Goal: Task Accomplishment & Management: Use online tool/utility

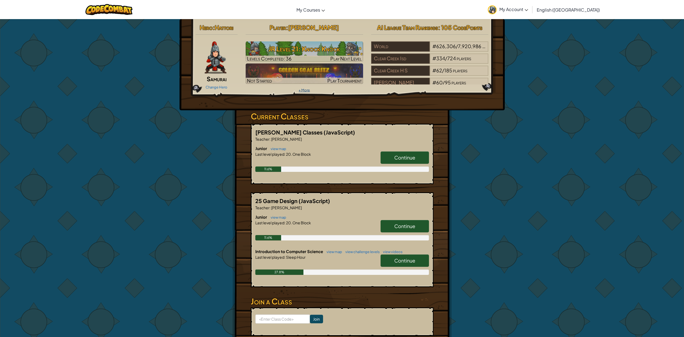
click at [300, 91] on link "+ More" at bounding box center [304, 90] width 11 height 4
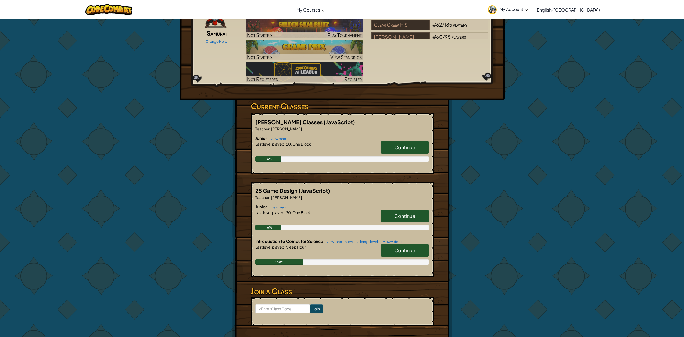
scroll to position [54, 0]
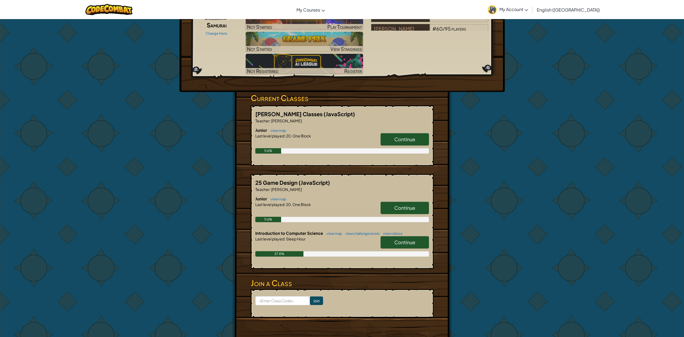
click at [392, 247] on link "Continue" at bounding box center [405, 242] width 48 height 12
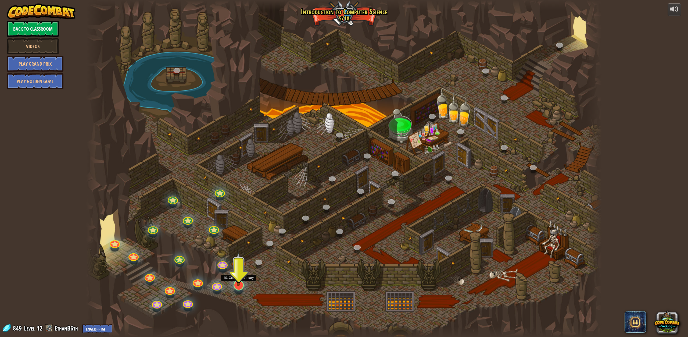
click at [238, 262] on img at bounding box center [238, 269] width 15 height 34
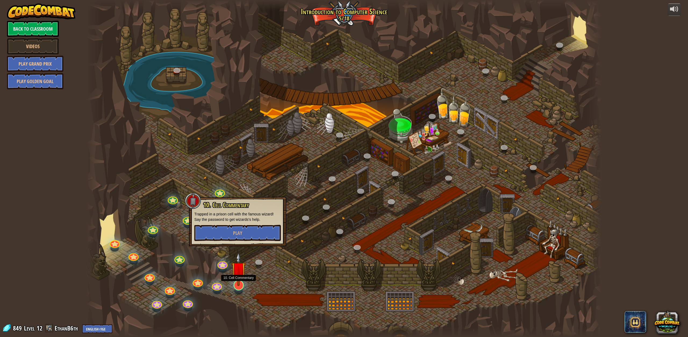
click at [238, 262] on img at bounding box center [238, 269] width 15 height 34
drag, startPoint x: 238, startPoint y: 262, endPoint x: 239, endPoint y: 252, distance: 10.8
click at [239, 255] on div "25. Kithgard Gates (Locked) Escape the Kithgard dungeons, and don't let the gua…" at bounding box center [343, 168] width 515 height 337
click at [238, 249] on div at bounding box center [343, 168] width 515 height 337
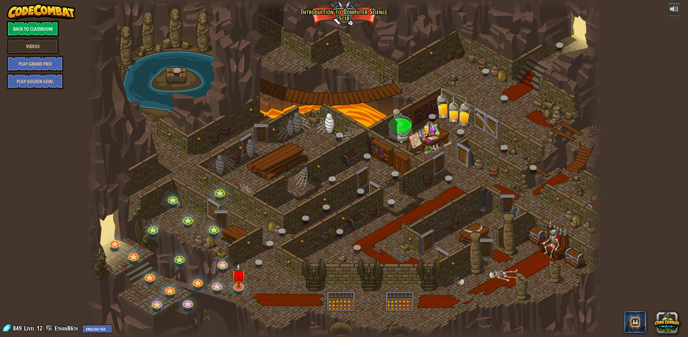
click at [238, 235] on div at bounding box center [343, 168] width 515 height 337
click at [239, 273] on img at bounding box center [238, 269] width 15 height 34
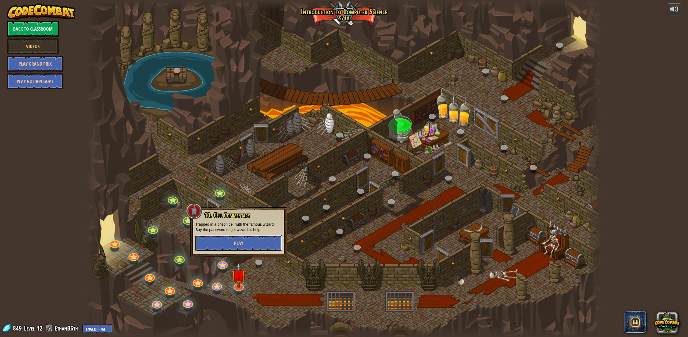
click at [235, 246] on span "Play" at bounding box center [238, 243] width 9 height 7
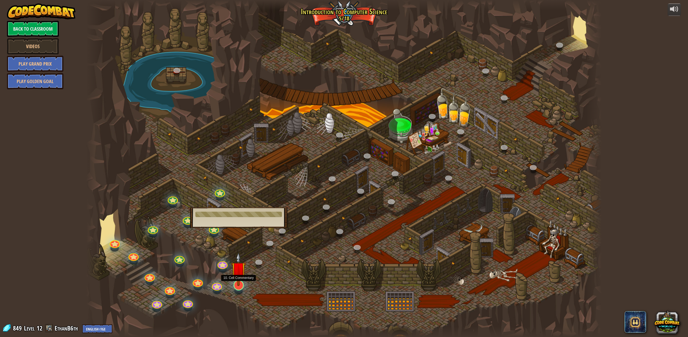
click at [233, 272] on img at bounding box center [238, 269] width 15 height 34
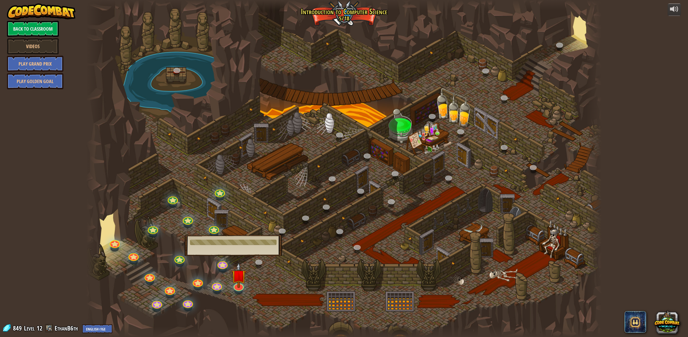
click at [251, 280] on div at bounding box center [343, 168] width 515 height 337
click at [244, 277] on img at bounding box center [238, 269] width 15 height 34
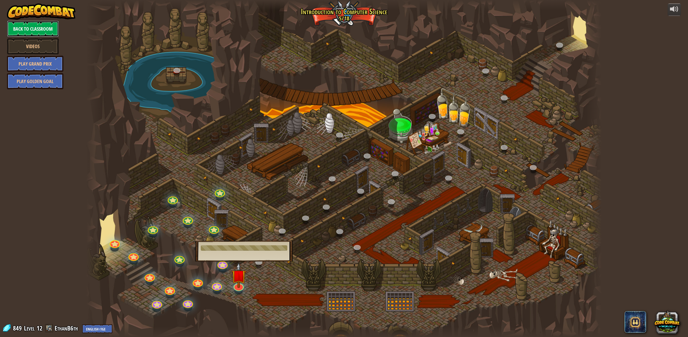
click at [35, 30] on link "Back to Classroom" at bounding box center [33, 29] width 52 height 16
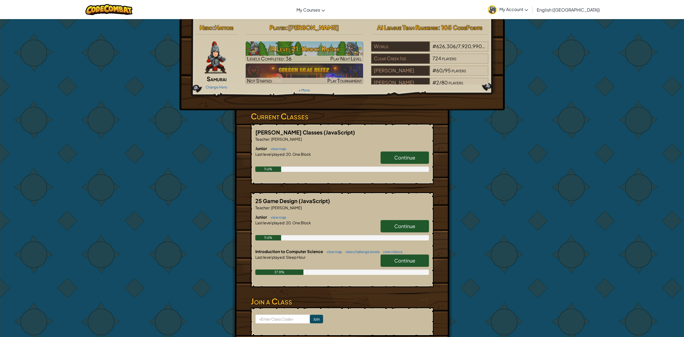
click at [387, 254] on link "Continue" at bounding box center [405, 260] width 48 height 12
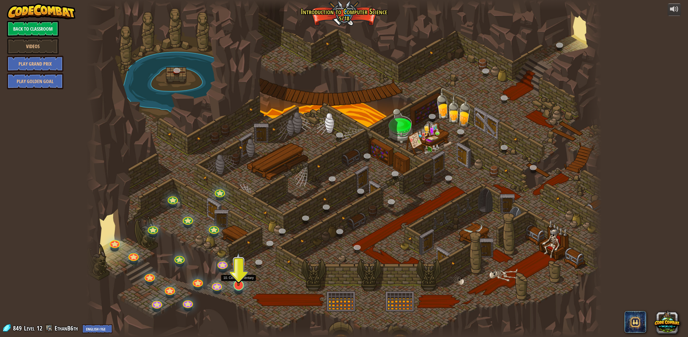
click at [238, 284] on img at bounding box center [238, 269] width 15 height 34
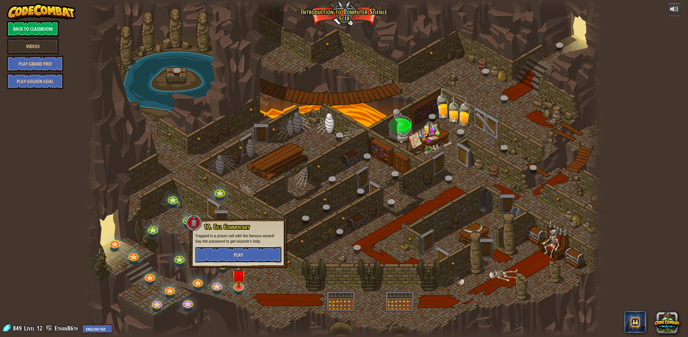
click at [234, 252] on span "Play" at bounding box center [238, 254] width 9 height 7
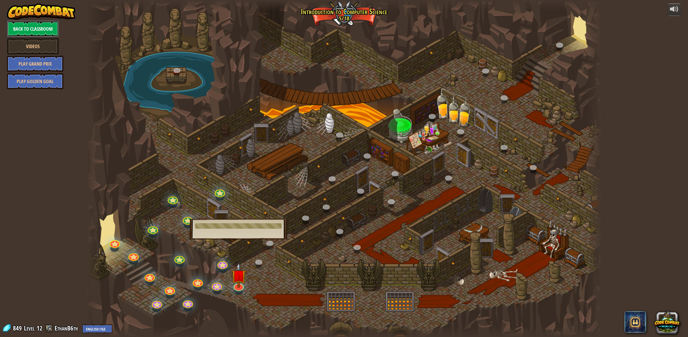
click at [48, 27] on link "Back to Classroom" at bounding box center [33, 29] width 52 height 16
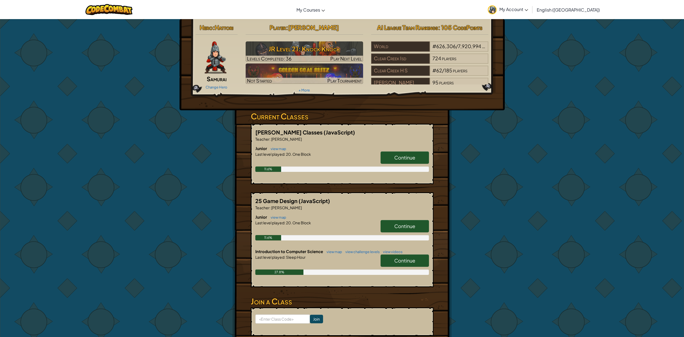
click at [405, 222] on link "Continue" at bounding box center [405, 226] width 48 height 12
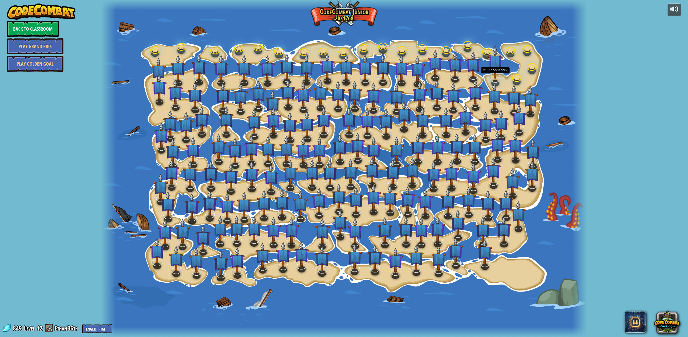
click at [493, 75] on img at bounding box center [495, 62] width 15 height 34
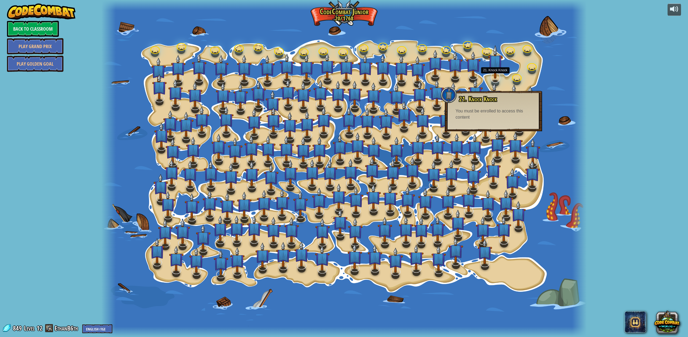
click at [495, 68] on img at bounding box center [495, 62] width 15 height 34
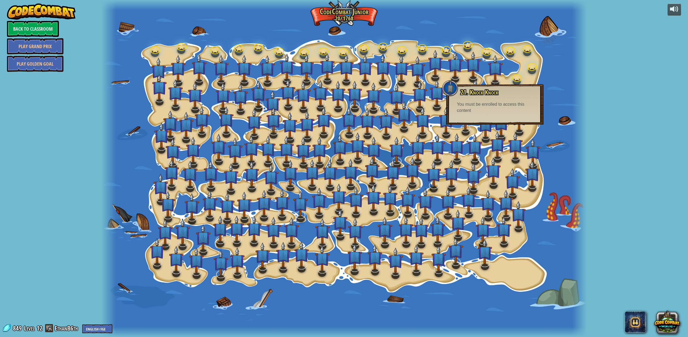
click at [544, 77] on div at bounding box center [343, 168] width 485 height 337
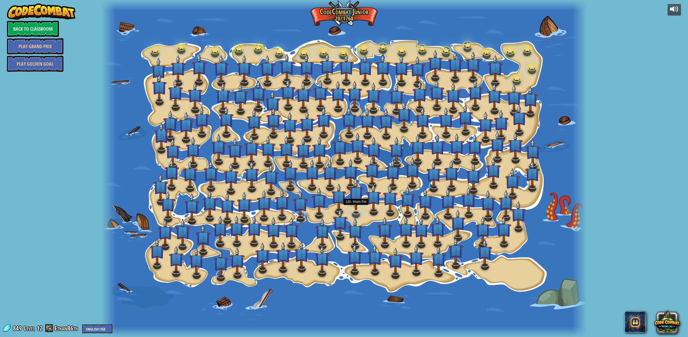
click at [354, 207] on img at bounding box center [356, 194] width 15 height 34
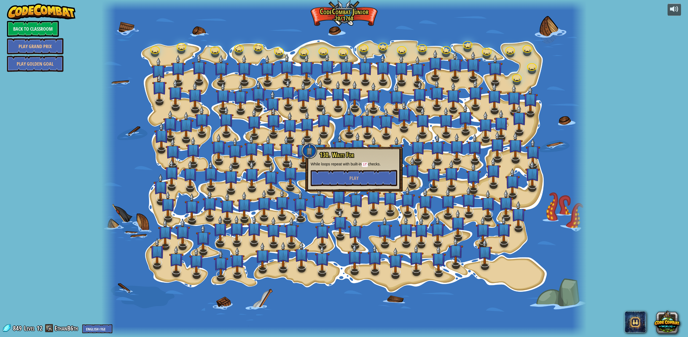
click at [552, 96] on div at bounding box center [343, 168] width 485 height 337
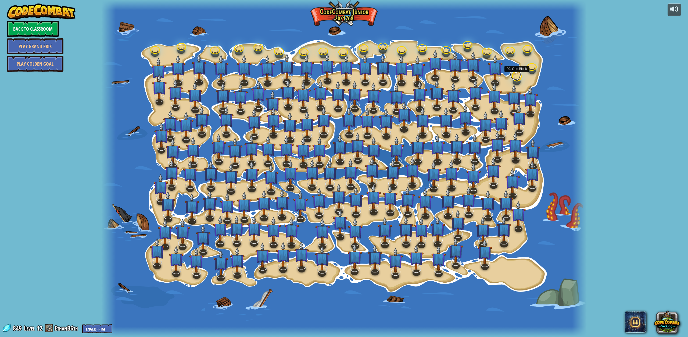
click at [517, 79] on div at bounding box center [517, 76] width 10 height 10
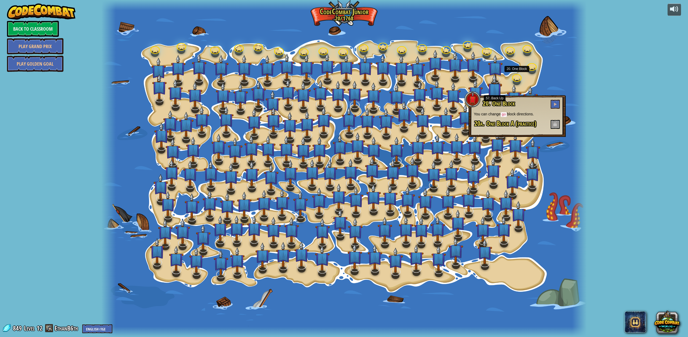
click at [499, 84] on img at bounding box center [494, 90] width 15 height 34
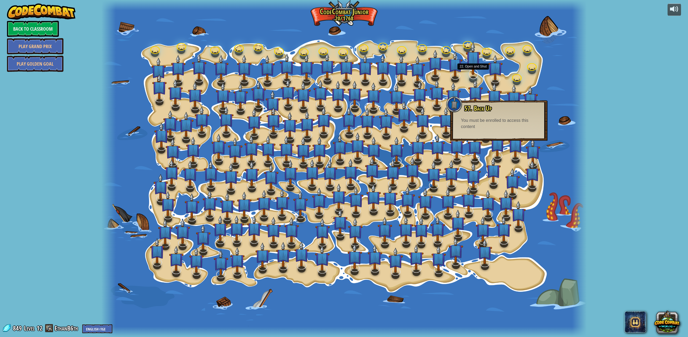
click at [471, 74] on img at bounding box center [473, 58] width 15 height 34
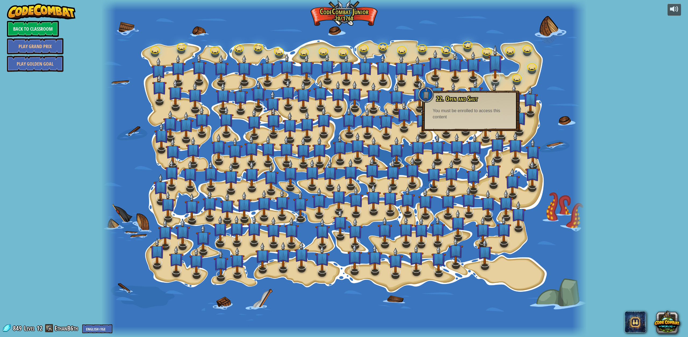
click at [488, 75] on img at bounding box center [495, 62] width 15 height 34
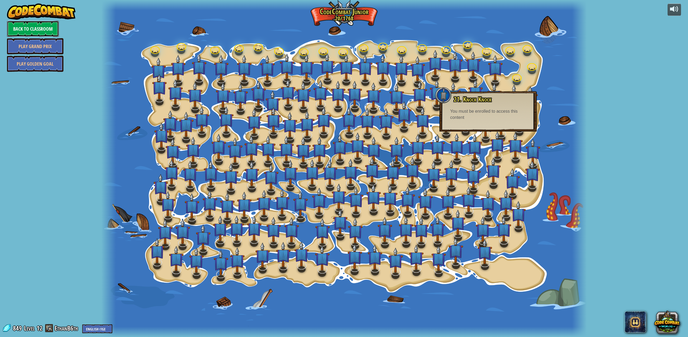
click at [34, 22] on link "Back to Classroom" at bounding box center [33, 29] width 52 height 16
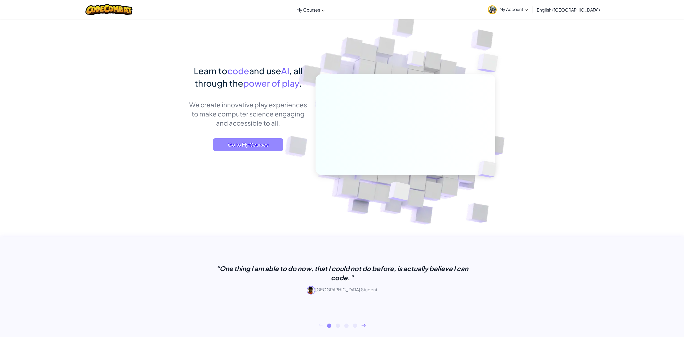
click at [256, 150] on span "Go to My Courses" at bounding box center [248, 144] width 70 height 13
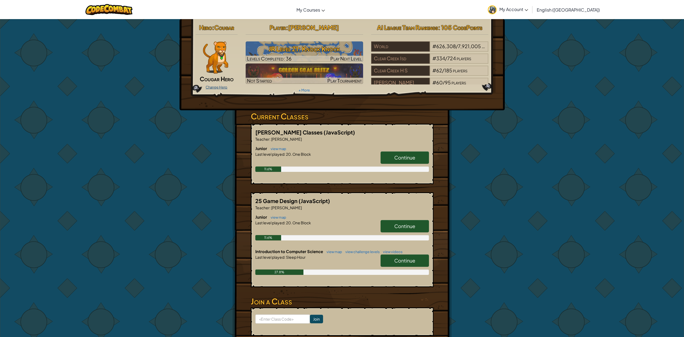
click at [211, 85] on link "Change Hero" at bounding box center [217, 87] width 22 height 4
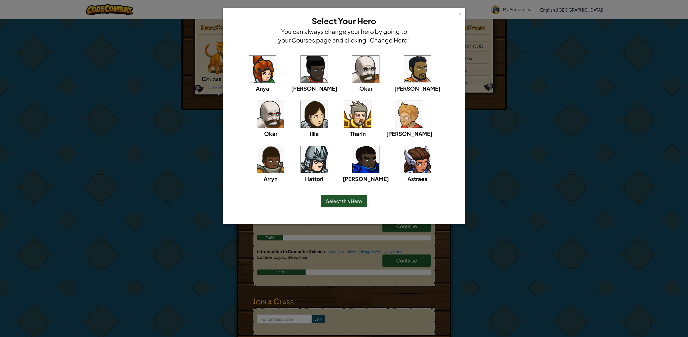
click at [328, 146] on img at bounding box center [314, 159] width 27 height 27
click at [326, 202] on span "Select this Hero" at bounding box center [344, 201] width 36 height 6
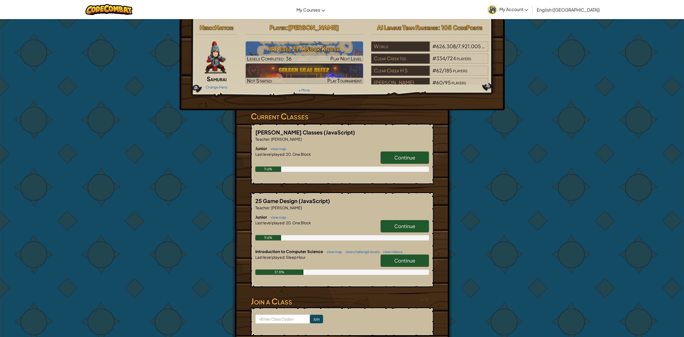
click at [409, 227] on span "Continue" at bounding box center [404, 226] width 21 height 6
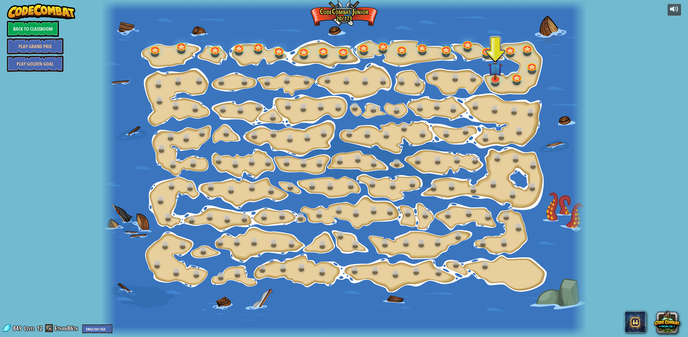
click at [362, 51] on div "15. Step Change Change step arguments. 15a. Step Change A (practice) 11. Go Sma…" at bounding box center [343, 168] width 485 height 337
click at [363, 44] on link at bounding box center [362, 44] width 11 height 11
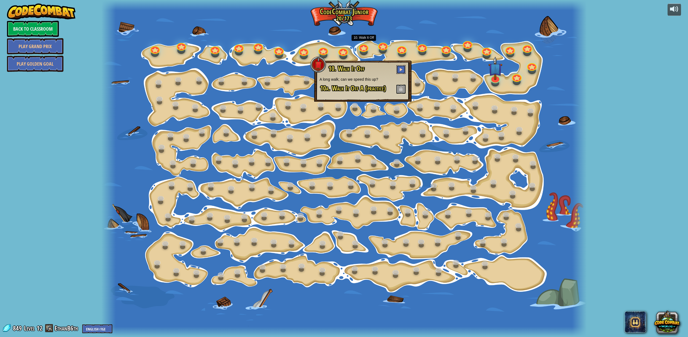
click at [398, 67] on button at bounding box center [400, 69] width 9 height 9
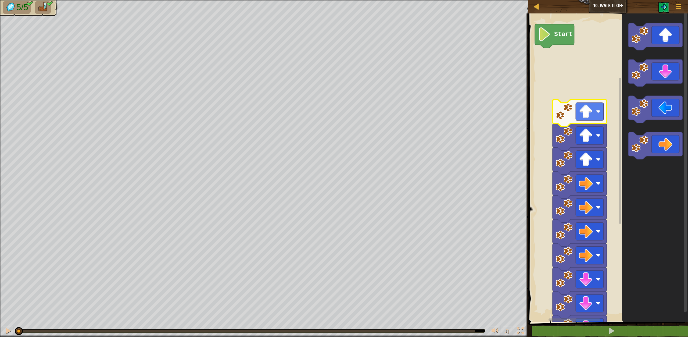
click at [553, 71] on rect "Blockly Workspace" at bounding box center [607, 166] width 161 height 311
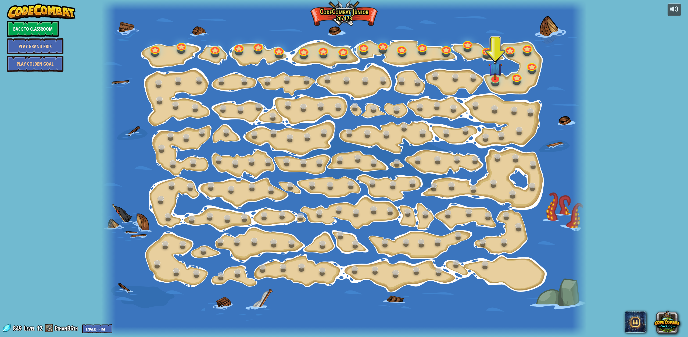
click at [51, 48] on link "Play Grand Prix" at bounding box center [35, 46] width 56 height 16
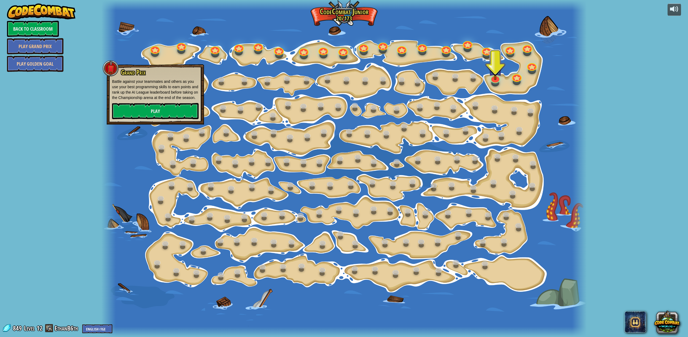
click at [59, 61] on link "Play Golden Goal" at bounding box center [35, 64] width 56 height 16
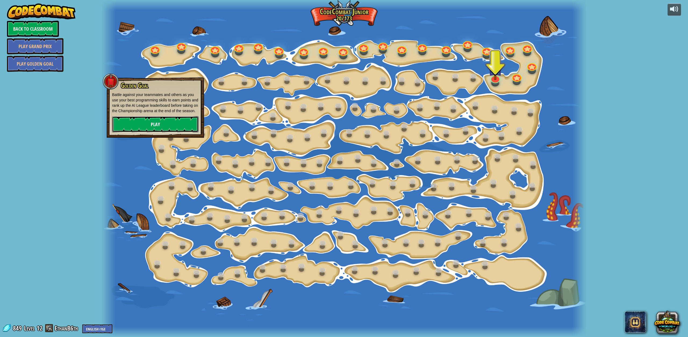
click at [133, 129] on link "Play" at bounding box center [155, 124] width 87 height 16
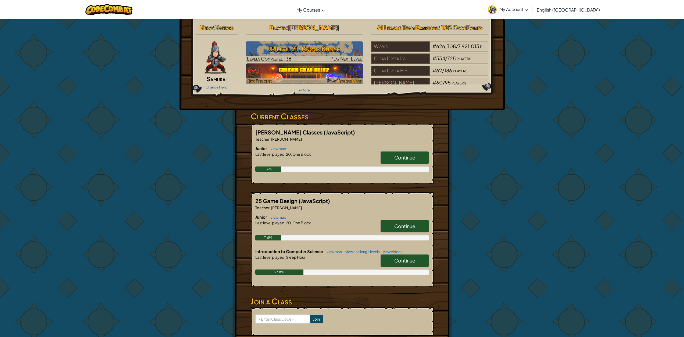
click at [340, 78] on span "Play Tournament" at bounding box center [344, 80] width 34 height 6
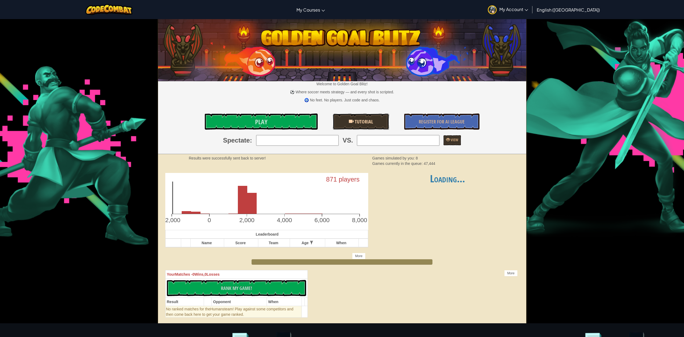
click at [347, 117] on link "Tutorial" at bounding box center [361, 121] width 56 height 16
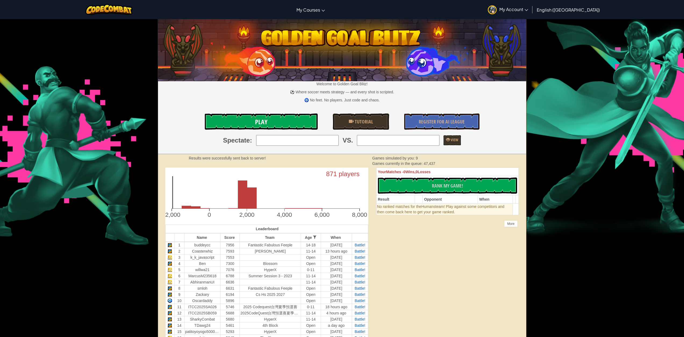
click at [273, 117] on link "Play" at bounding box center [261, 121] width 113 height 16
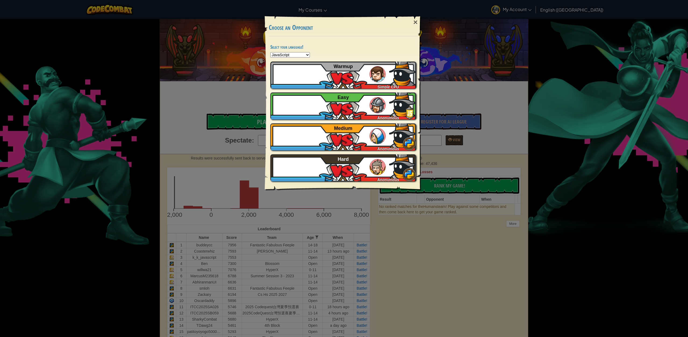
click at [293, 54] on select "Python JavaScript CoffeeScript Lua C++ Java (Experimental)" at bounding box center [290, 54] width 40 height 5
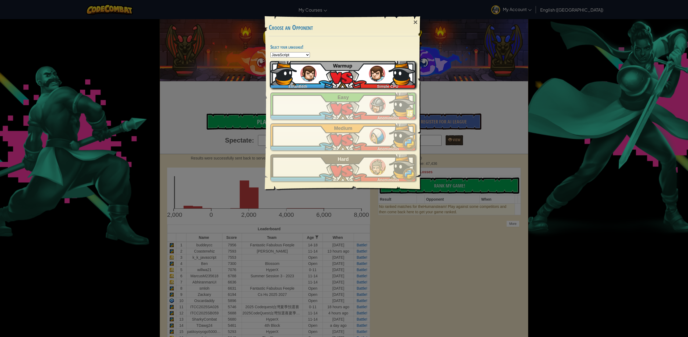
click at [305, 74] on img at bounding box center [309, 74] width 16 height 16
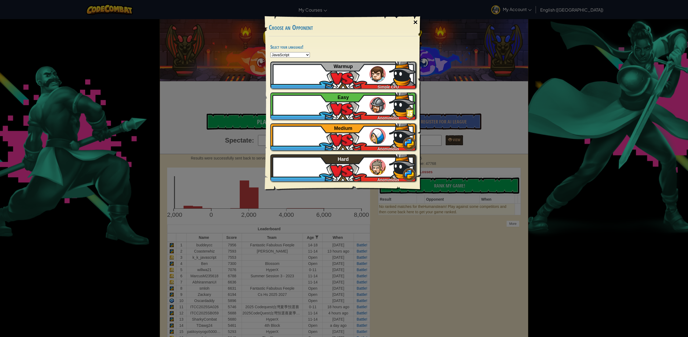
click at [411, 23] on div "×" at bounding box center [415, 23] width 12 height 16
